Goal: Task Accomplishment & Management: Use online tool/utility

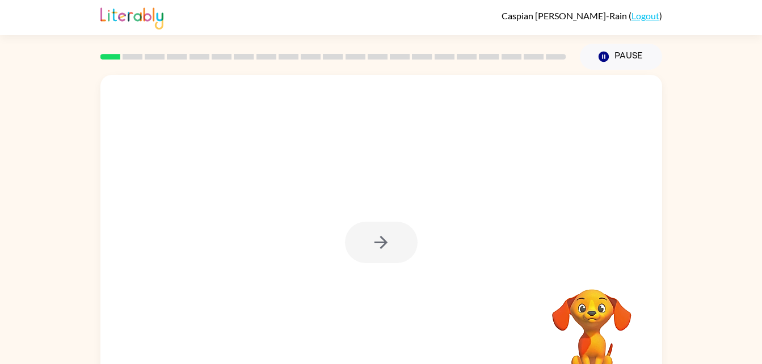
drag, startPoint x: 0, startPoint y: 0, endPoint x: 374, endPoint y: 240, distance: 444.3
click at [374, 240] on div at bounding box center [381, 237] width 562 height 324
click at [374, 240] on div at bounding box center [381, 242] width 73 height 41
drag, startPoint x: 375, startPoint y: 234, endPoint x: 442, endPoint y: 311, distance: 101.4
click at [442, 311] on div at bounding box center [381, 237] width 562 height 324
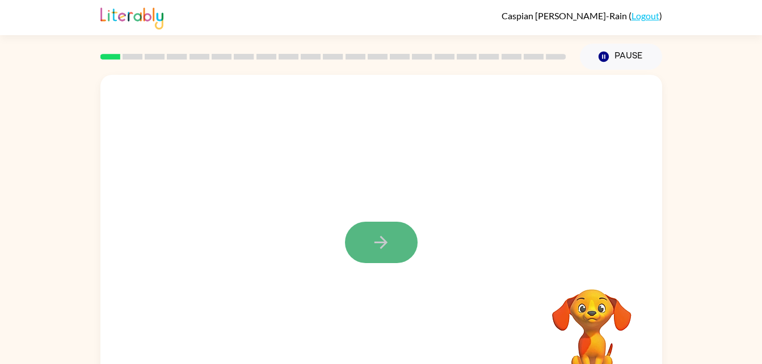
click at [392, 245] on button "button" at bounding box center [381, 242] width 73 height 41
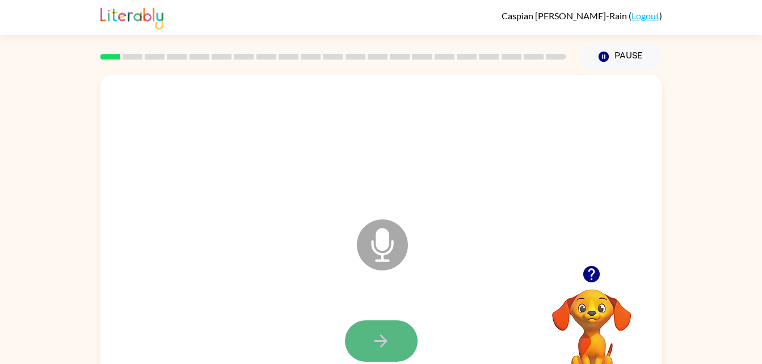
click at [389, 337] on icon "button" at bounding box center [381, 342] width 20 height 20
click at [384, 245] on icon "Microphone The Microphone is here when it is your turn to talk" at bounding box center [439, 259] width 170 height 85
click at [381, 239] on icon "Microphone The Microphone is here when it is your turn to talk" at bounding box center [439, 259] width 170 height 85
click at [384, 246] on icon "Microphone The Microphone is here when it is your turn to talk" at bounding box center [439, 259] width 170 height 85
click at [375, 241] on icon at bounding box center [382, 245] width 51 height 51
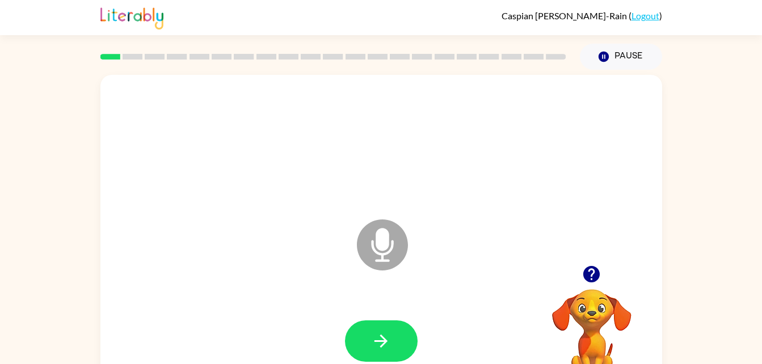
click at [602, 274] on button "button" at bounding box center [591, 274] width 29 height 29
click at [597, 273] on video "Your browser must support playing .mp4 files to use Literably. Please try using…" at bounding box center [592, 329] width 114 height 114
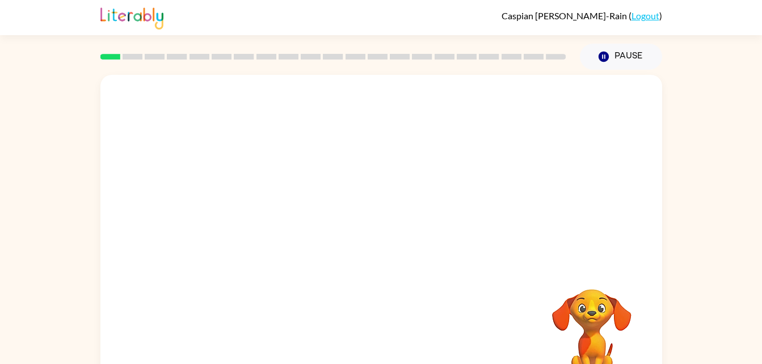
scroll to position [35, 0]
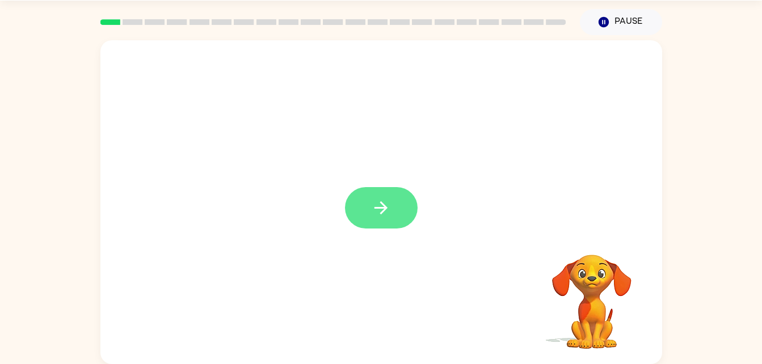
click at [386, 208] on icon "button" at bounding box center [381, 208] width 13 height 13
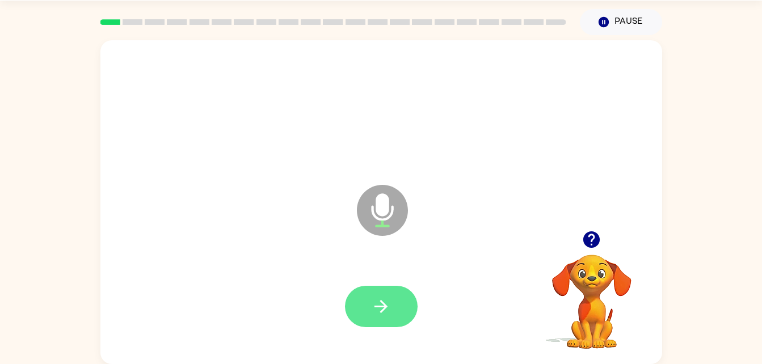
click at [384, 304] on icon "button" at bounding box center [381, 306] width 13 height 13
click at [411, 301] on button "button" at bounding box center [381, 306] width 73 height 41
click at [400, 300] on button "button" at bounding box center [381, 306] width 73 height 41
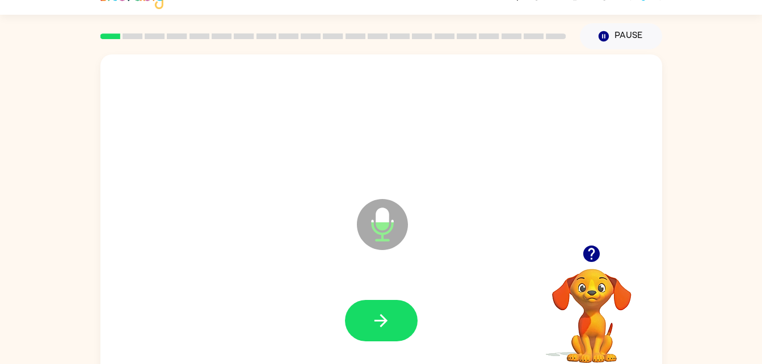
scroll to position [0, 0]
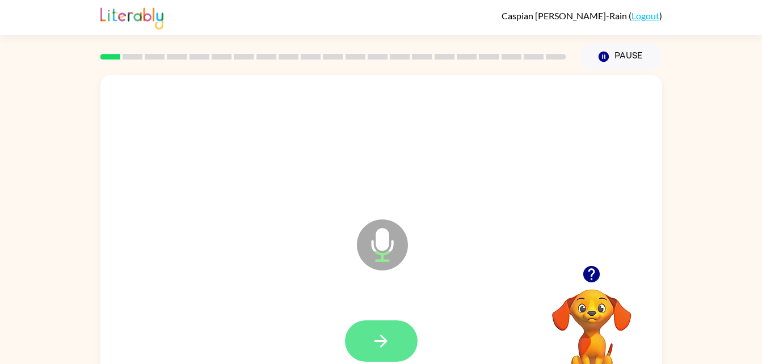
click at [377, 337] on icon "button" at bounding box center [381, 342] width 20 height 20
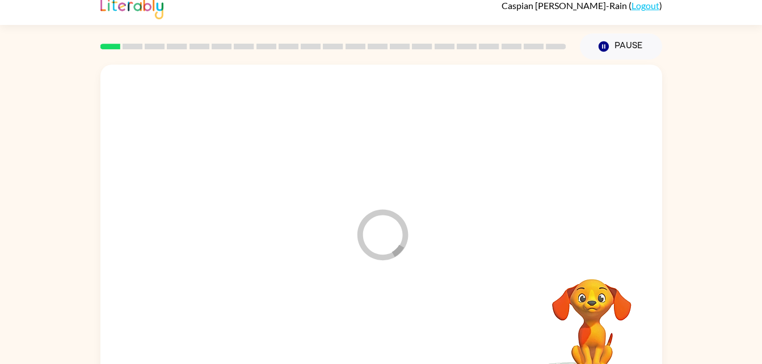
scroll to position [35, 0]
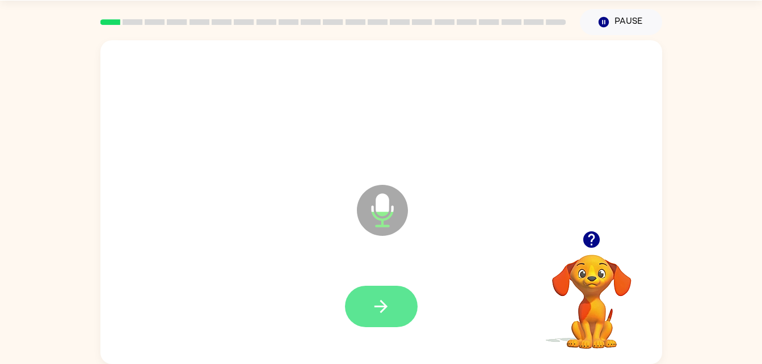
click at [384, 313] on icon "button" at bounding box center [381, 307] width 20 height 20
click at [382, 299] on icon "button" at bounding box center [381, 307] width 20 height 20
click at [387, 303] on icon "button" at bounding box center [381, 307] width 20 height 20
click at [391, 316] on icon "button" at bounding box center [381, 307] width 20 height 20
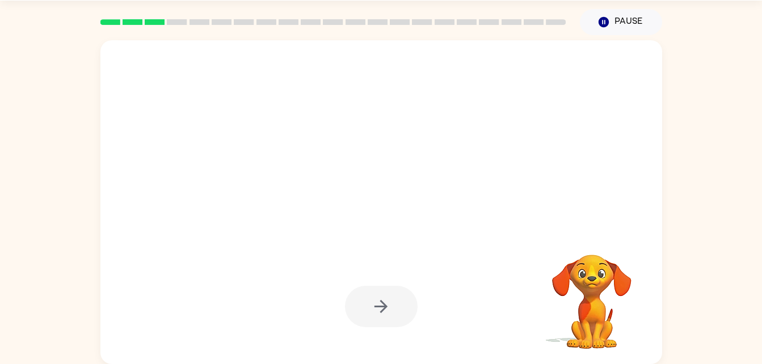
click at [760, 9] on div "Caspian [PERSON_NAME]-Rain ( Logout ) Pause Pause Your browser must support pla…" at bounding box center [381, 164] width 762 height 399
click at [376, 308] on div at bounding box center [381, 306] width 73 height 41
click at [369, 311] on div at bounding box center [381, 306] width 73 height 41
click at [399, 300] on div at bounding box center [381, 306] width 73 height 41
click at [389, 293] on div at bounding box center [381, 306] width 73 height 41
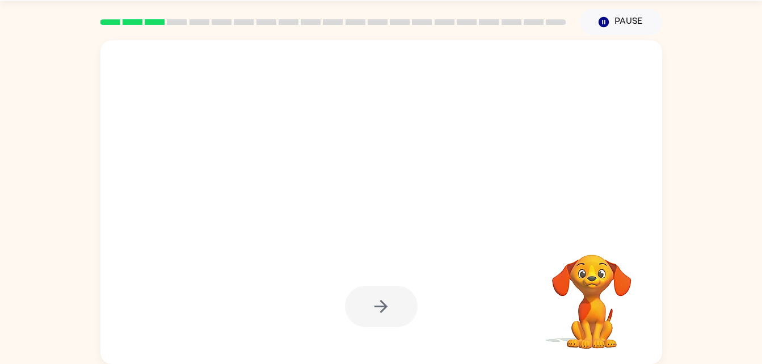
click at [584, 325] on video "Your browser must support playing .mp4 files to use Literably. Please try using…" at bounding box center [592, 294] width 114 height 114
click at [623, 303] on video "Your browser must support playing .mp4 files to use Literably. Please try using…" at bounding box center [592, 294] width 114 height 114
click at [604, 307] on video "Your browser must support playing .mp4 files to use Literably. Please try using…" at bounding box center [592, 294] width 114 height 114
click at [592, 291] on video "Your browser must support playing .mp4 files to use Literably. Please try using…" at bounding box center [592, 294] width 114 height 114
click at [608, 25] on icon "button" at bounding box center [603, 22] width 10 height 10
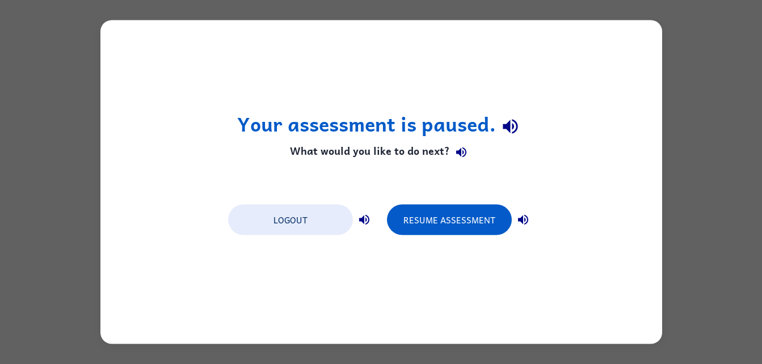
scroll to position [0, 0]
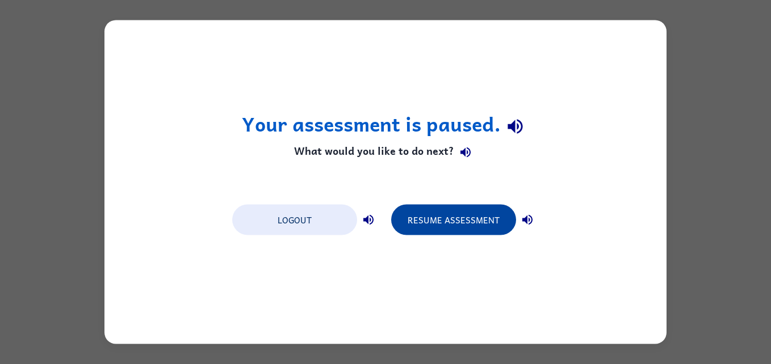
click at [477, 213] on button "Resume Assessment" at bounding box center [453, 220] width 125 height 31
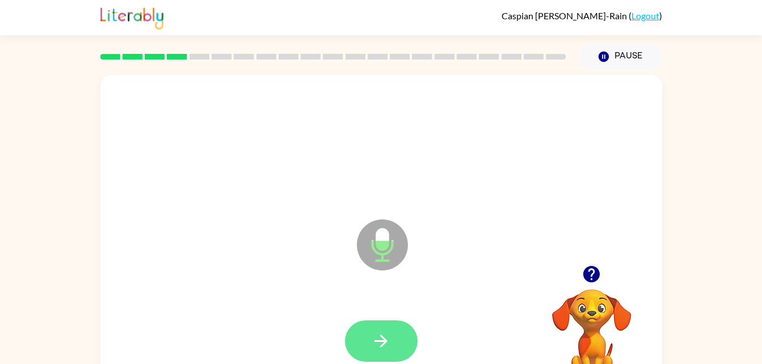
click at [383, 350] on icon "button" at bounding box center [381, 342] width 20 height 20
click at [371, 354] on button "button" at bounding box center [381, 341] width 73 height 41
click at [376, 334] on icon "button" at bounding box center [381, 342] width 20 height 20
click at [372, 360] on button "button" at bounding box center [381, 341] width 73 height 41
click at [385, 326] on button "button" at bounding box center [381, 341] width 73 height 41
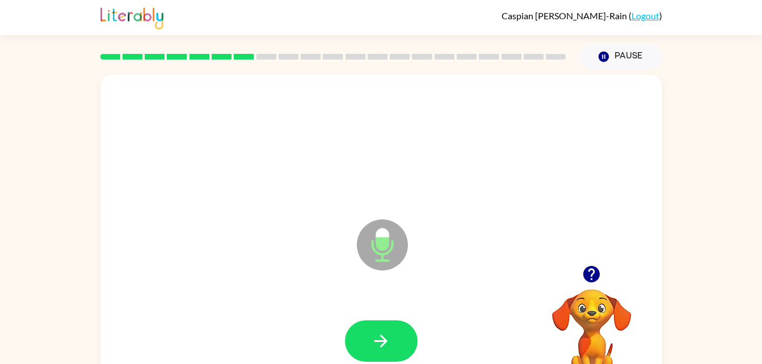
drag, startPoint x: 367, startPoint y: 336, endPoint x: 316, endPoint y: 321, distance: 53.2
click at [316, 321] on div at bounding box center [381, 341] width 539 height 93
click at [378, 354] on button "button" at bounding box center [381, 341] width 73 height 41
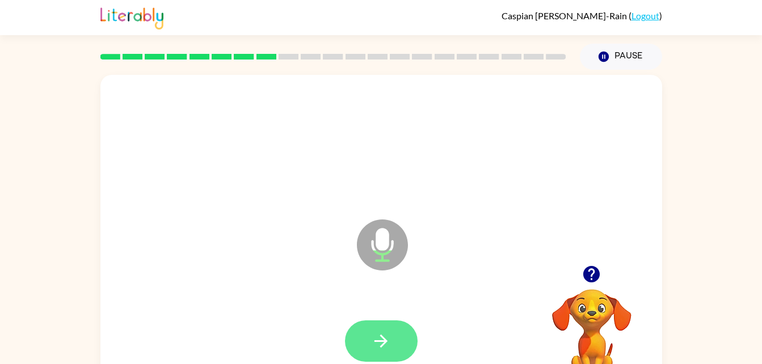
click at [403, 342] on button "button" at bounding box center [381, 341] width 73 height 41
click at [402, 347] on button "button" at bounding box center [381, 341] width 73 height 41
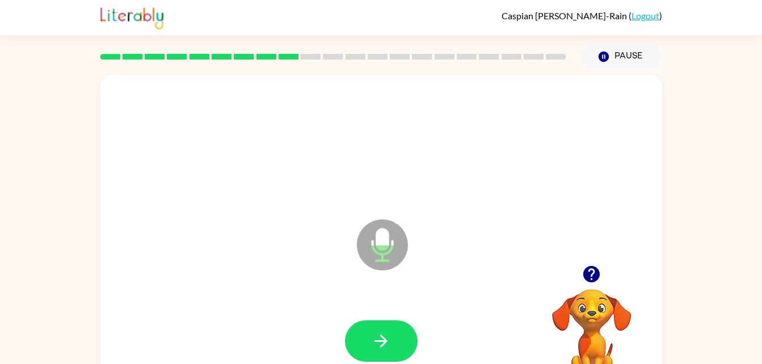
click at [380, 352] on button "button" at bounding box center [381, 341] width 73 height 41
click at [374, 357] on div at bounding box center [381, 341] width 73 height 41
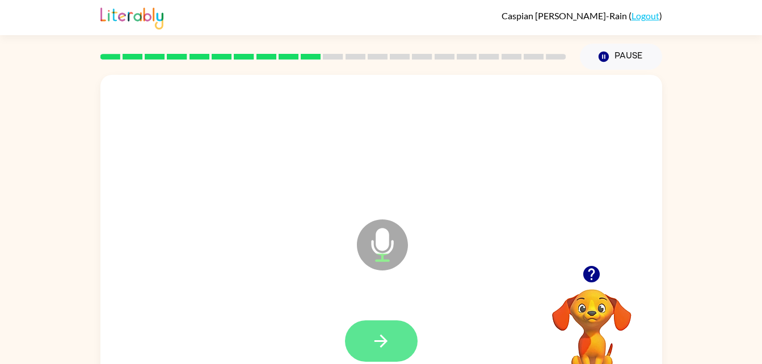
click at [414, 341] on button "button" at bounding box center [381, 341] width 73 height 41
click at [505, 351] on div at bounding box center [381, 341] width 539 height 93
click at [392, 342] on button "button" at bounding box center [381, 341] width 73 height 41
click at [391, 332] on button "button" at bounding box center [381, 341] width 73 height 41
click at [379, 332] on icon "button" at bounding box center [381, 342] width 20 height 20
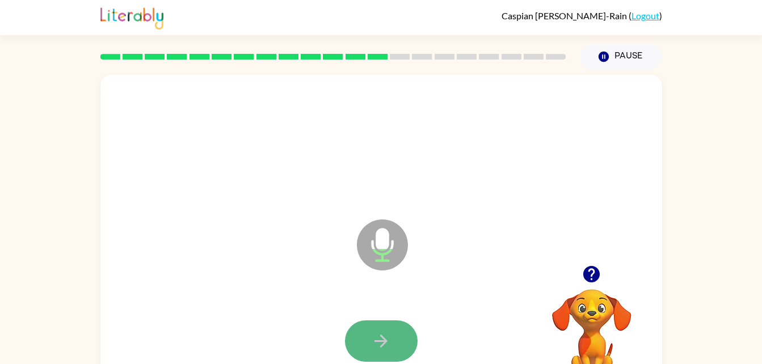
click at [400, 341] on button "button" at bounding box center [381, 341] width 73 height 41
click at [377, 250] on icon at bounding box center [382, 245] width 51 height 51
click at [392, 249] on icon "Microphone The Microphone is here when it is your turn to talk" at bounding box center [439, 259] width 170 height 85
click at [380, 252] on icon at bounding box center [382, 245] width 51 height 51
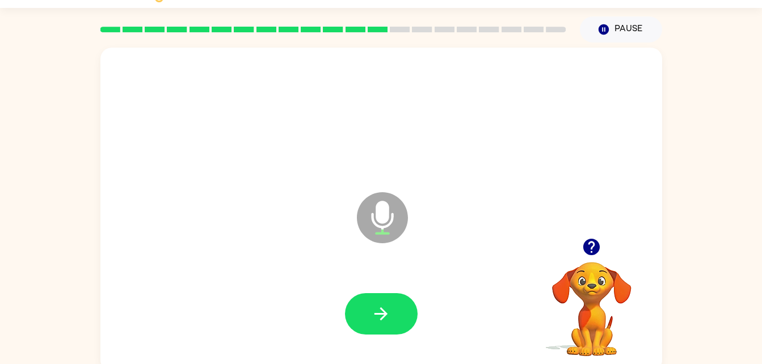
scroll to position [35, 0]
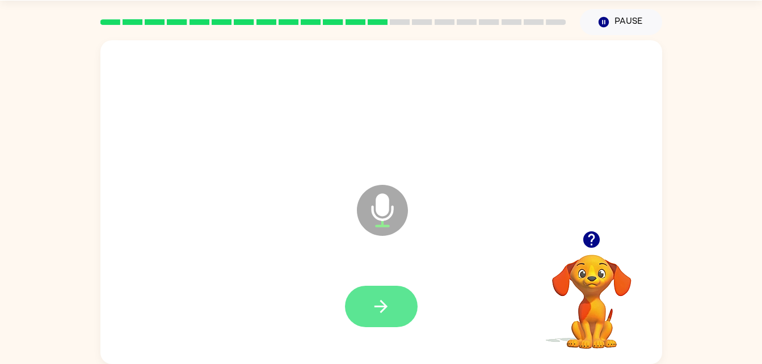
click at [383, 286] on button "button" at bounding box center [381, 306] width 73 height 41
click at [385, 303] on div at bounding box center [381, 306] width 73 height 41
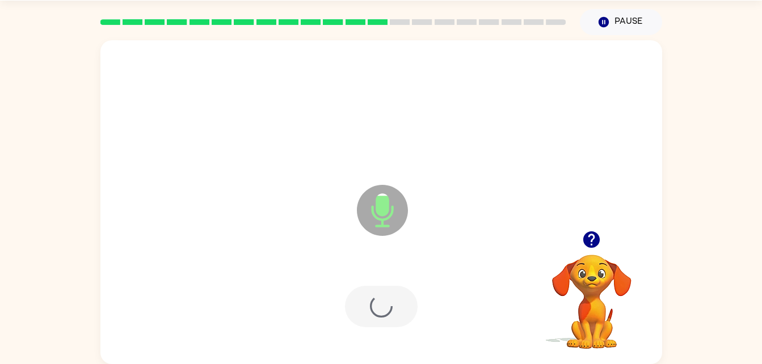
click at [365, 295] on div at bounding box center [381, 306] width 73 height 41
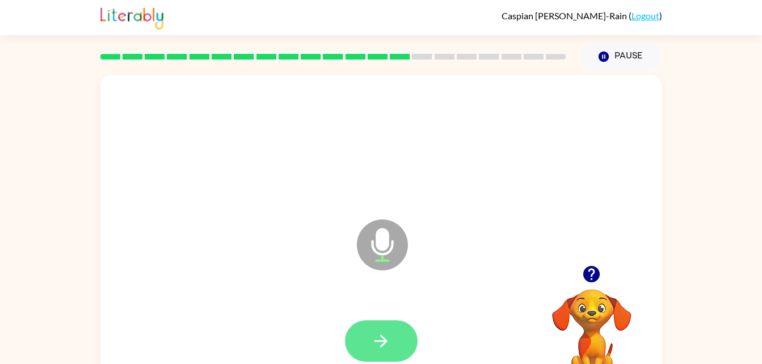
click at [383, 326] on button "button" at bounding box center [381, 341] width 73 height 41
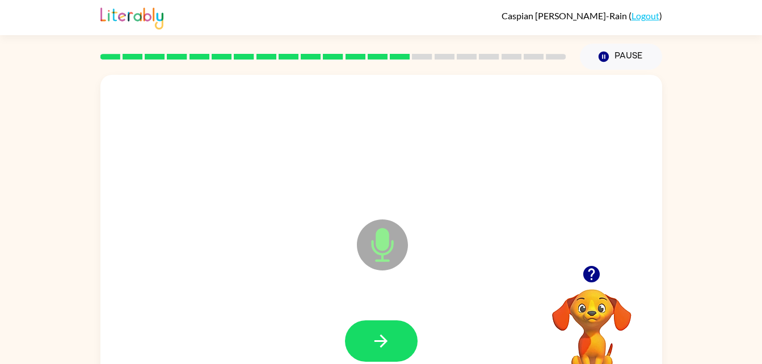
click at [505, 351] on div at bounding box center [381, 341] width 539 height 93
click at [584, 283] on icon "button" at bounding box center [592, 275] width 20 height 20
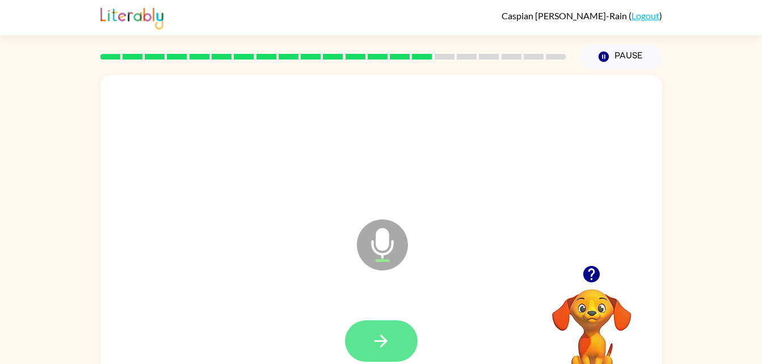
click at [410, 351] on button "button" at bounding box center [381, 341] width 73 height 41
click at [371, 348] on button "button" at bounding box center [381, 341] width 73 height 41
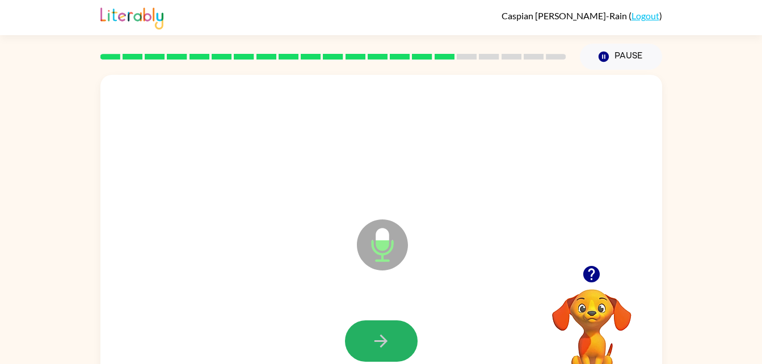
click at [371, 348] on button "button" at bounding box center [381, 341] width 73 height 41
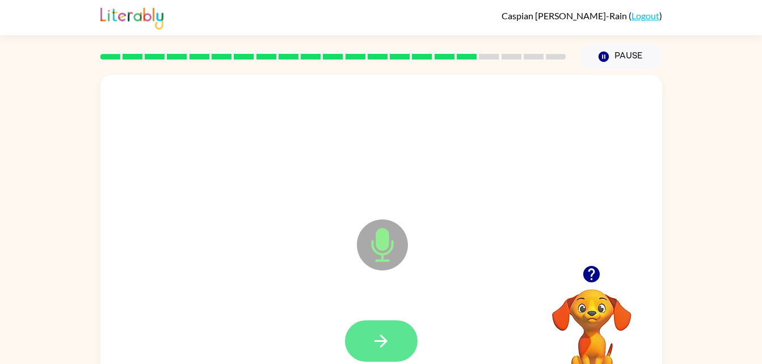
click at [370, 342] on button "button" at bounding box center [381, 341] width 73 height 41
click at [385, 329] on button "button" at bounding box center [381, 341] width 73 height 41
click at [385, 328] on button "button" at bounding box center [381, 341] width 73 height 41
click at [387, 332] on icon "button" at bounding box center [381, 342] width 20 height 20
click at [399, 339] on button "button" at bounding box center [381, 341] width 73 height 41
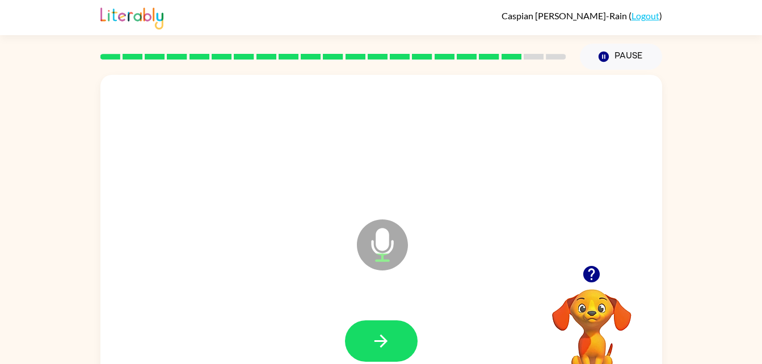
click at [424, 345] on div at bounding box center [381, 341] width 539 height 93
click at [403, 333] on button "button" at bounding box center [381, 341] width 73 height 41
click at [367, 334] on button "button" at bounding box center [381, 341] width 73 height 41
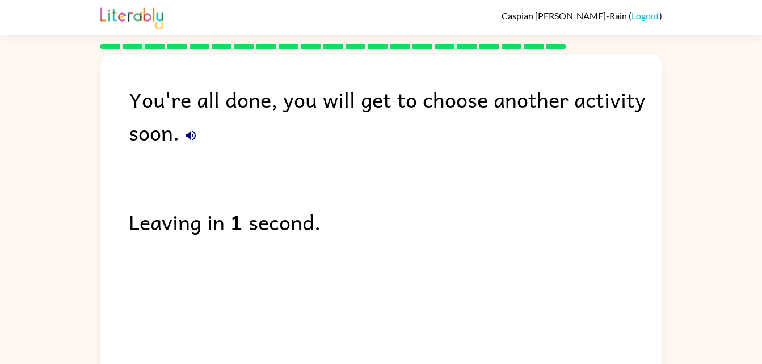
click at [179, 142] on div "You're all done, you will get to choose another activity soon." at bounding box center [396, 116] width 534 height 66
click at [185, 134] on icon "button" at bounding box center [191, 136] width 14 height 14
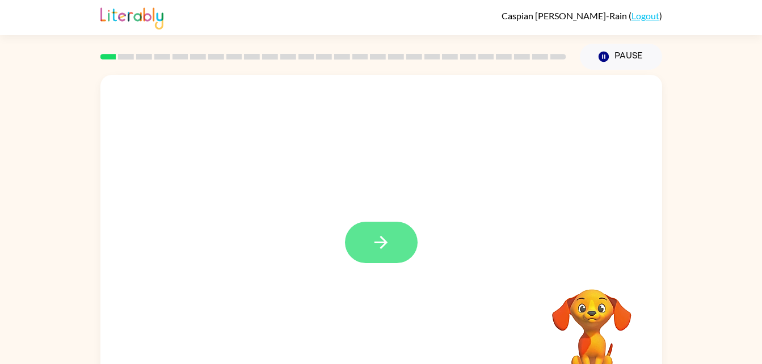
click at [374, 253] on button "button" at bounding box center [381, 242] width 73 height 41
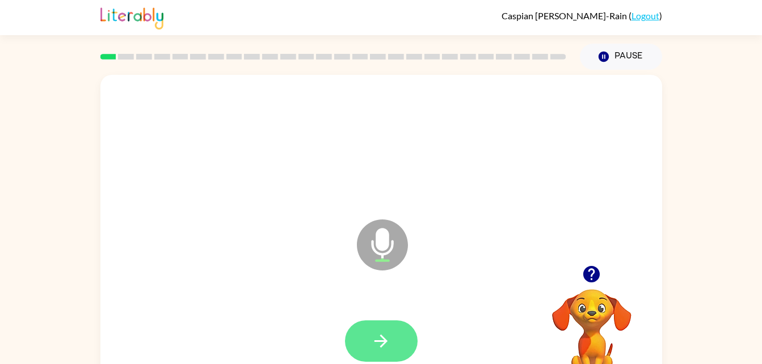
click at [392, 351] on button "button" at bounding box center [381, 341] width 73 height 41
click at [377, 332] on icon "button" at bounding box center [381, 342] width 20 height 20
click at [383, 329] on button "button" at bounding box center [381, 341] width 73 height 41
click at [377, 342] on icon "button" at bounding box center [381, 342] width 20 height 20
click at [396, 349] on button "button" at bounding box center [381, 341] width 73 height 41
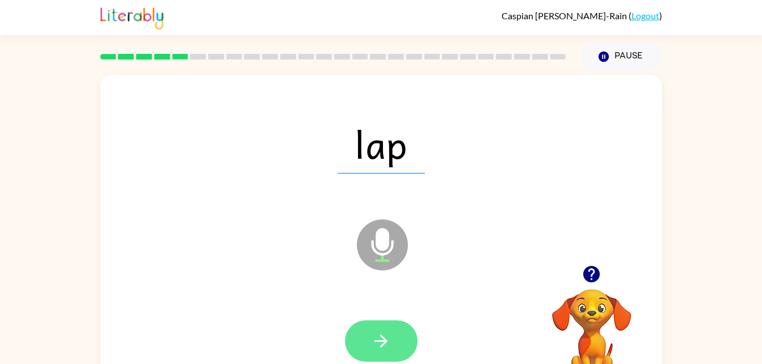
click at [387, 344] on icon "button" at bounding box center [381, 342] width 20 height 20
click at [374, 332] on icon "button" at bounding box center [381, 342] width 20 height 20
click at [374, 339] on icon "button" at bounding box center [381, 342] width 20 height 20
click at [387, 353] on button "button" at bounding box center [381, 341] width 73 height 41
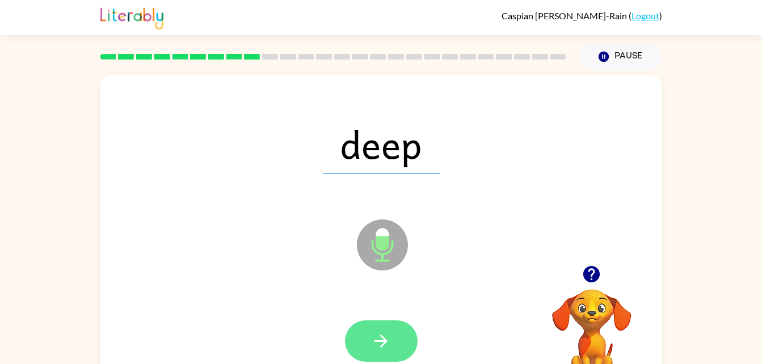
click at [389, 340] on icon "button" at bounding box center [381, 342] width 20 height 20
click at [395, 341] on button "button" at bounding box center [381, 341] width 73 height 41
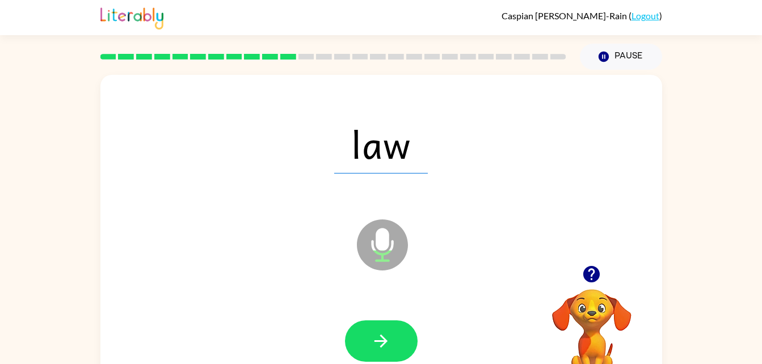
click at [384, 242] on icon "Microphone The Microphone is here when it is your turn to talk" at bounding box center [439, 259] width 170 height 85
click at [380, 335] on icon "button" at bounding box center [381, 342] width 20 height 20
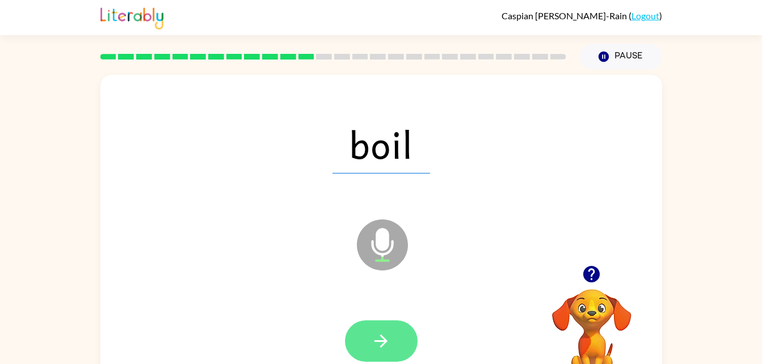
click at [396, 338] on button "button" at bounding box center [381, 341] width 73 height 41
click at [378, 342] on icon "button" at bounding box center [381, 341] width 13 height 13
click at [389, 332] on icon "button" at bounding box center [381, 342] width 20 height 20
click at [380, 346] on icon "button" at bounding box center [381, 342] width 20 height 20
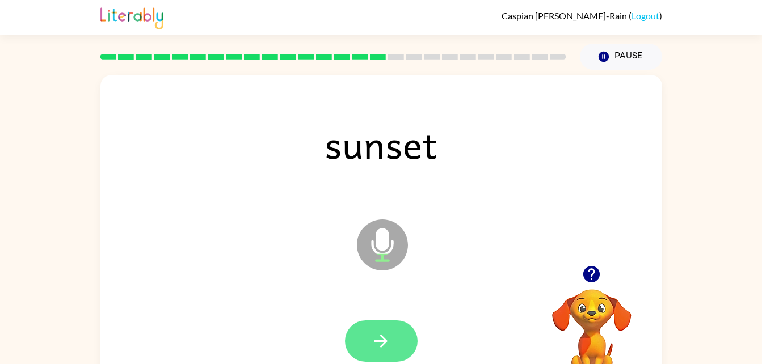
click at [385, 337] on icon "button" at bounding box center [381, 342] width 20 height 20
click at [397, 337] on button "button" at bounding box center [381, 341] width 73 height 41
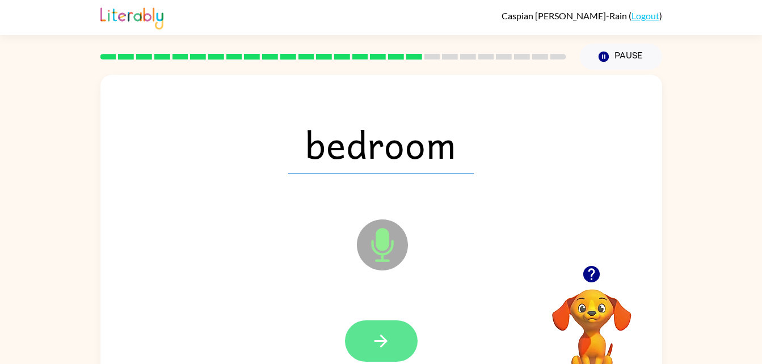
click at [388, 349] on icon "button" at bounding box center [381, 342] width 20 height 20
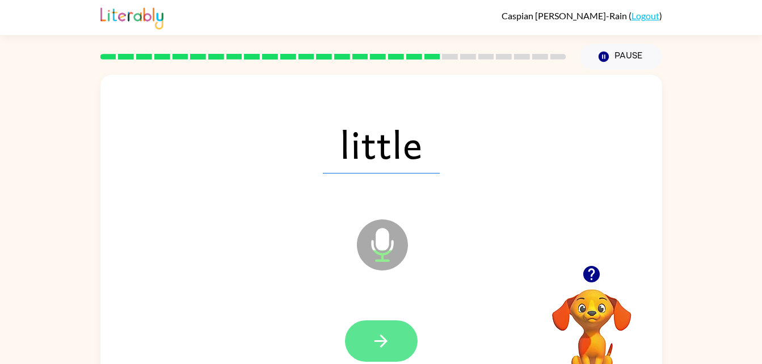
click at [385, 337] on icon "button" at bounding box center [381, 342] width 20 height 20
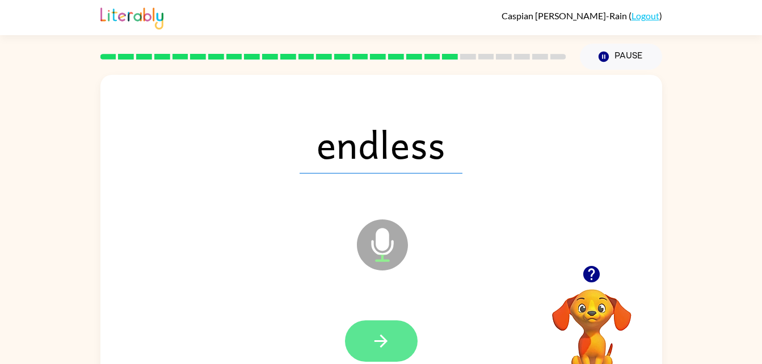
click at [358, 327] on button "button" at bounding box center [381, 341] width 73 height 41
click at [392, 328] on button "button" at bounding box center [381, 341] width 73 height 41
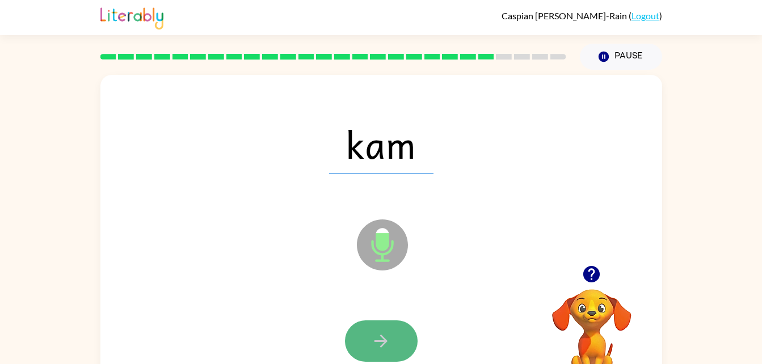
click at [392, 338] on button "button" at bounding box center [381, 341] width 73 height 41
click at [382, 337] on icon "button" at bounding box center [381, 341] width 13 height 13
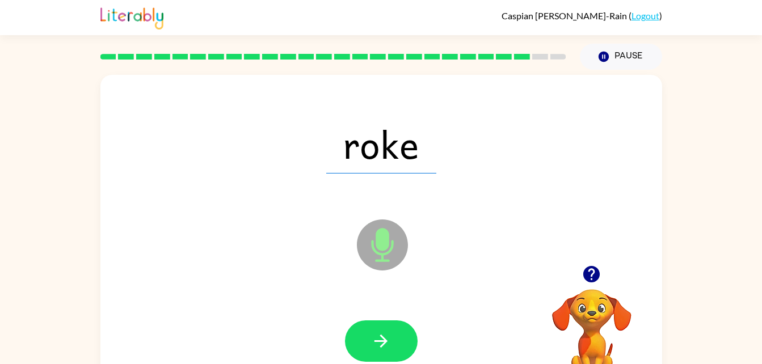
scroll to position [9, 0]
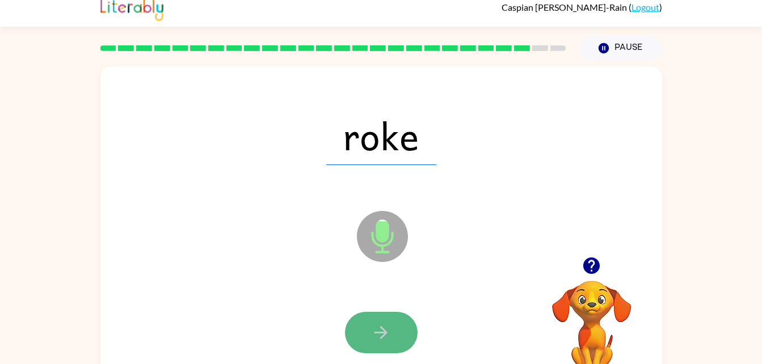
click at [382, 337] on icon "button" at bounding box center [381, 332] width 13 height 13
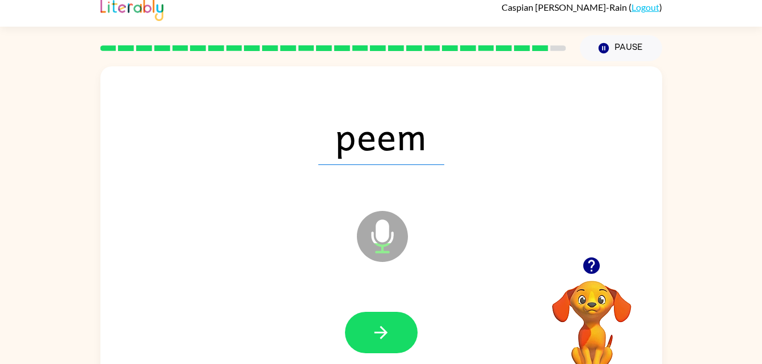
drag, startPoint x: 377, startPoint y: 344, endPoint x: 322, endPoint y: 328, distance: 56.8
click at [322, 328] on div at bounding box center [381, 333] width 539 height 93
click at [371, 328] on button "button" at bounding box center [381, 332] width 73 height 41
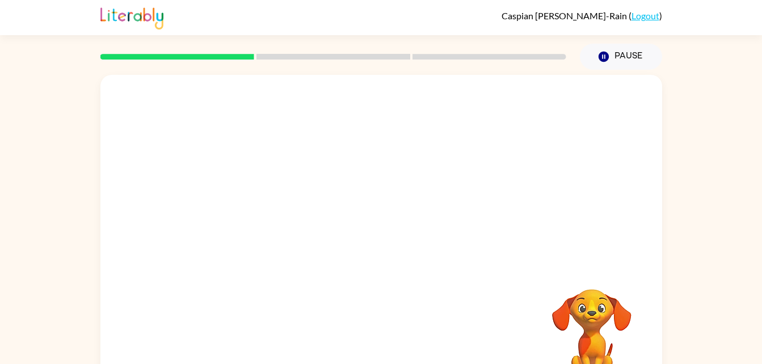
click at [646, 14] on link "Logout" at bounding box center [646, 15] width 28 height 11
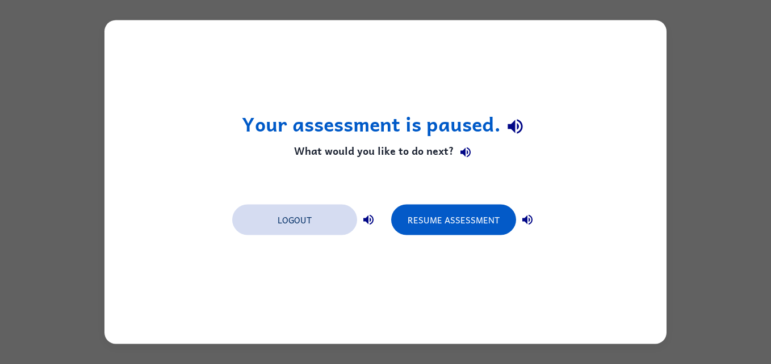
click at [301, 226] on button "Logout" at bounding box center [294, 220] width 125 height 31
